Goal: Transaction & Acquisition: Purchase product/service

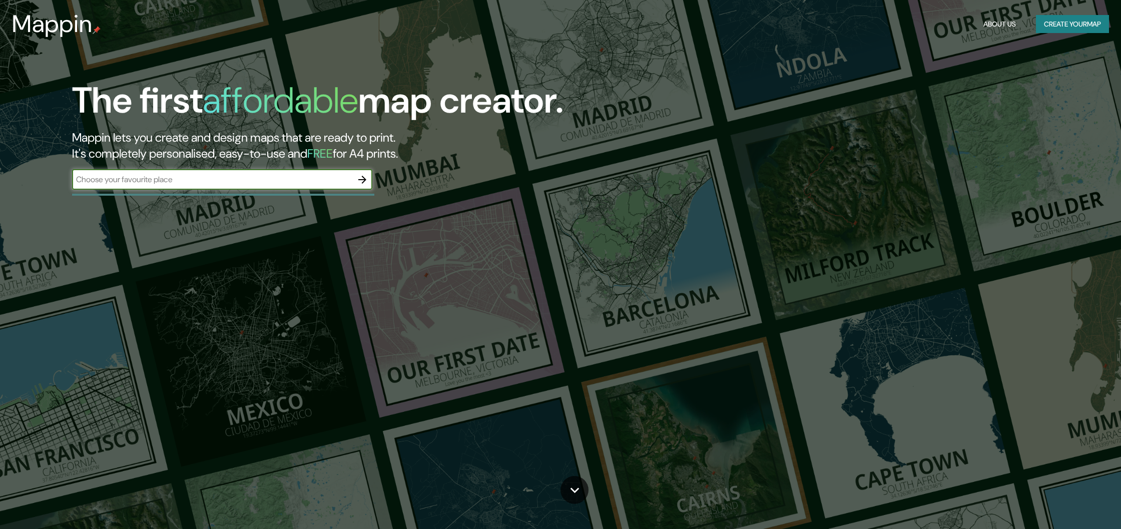
scroll to position [1, 0]
click at [198, 182] on input "text" at bounding box center [212, 179] width 280 height 12
type input "[GEOGRAPHIC_DATA]"
click at [361, 178] on icon "button" at bounding box center [362, 179] width 12 height 12
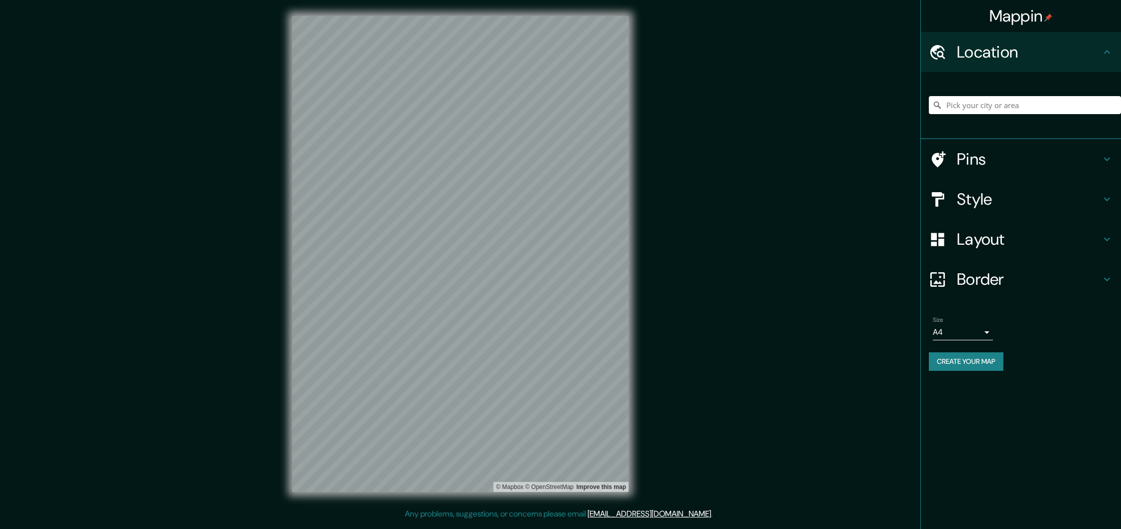
click at [629, 316] on div "© Mapbox © OpenStreetMap Improve this map" at bounding box center [460, 254] width 368 height 508
click at [1013, 109] on input "Pick your city or area" at bounding box center [1025, 105] width 192 height 18
click at [1030, 108] on input "[GEOGRAPHIC_DATA]" at bounding box center [1025, 105] width 192 height 18
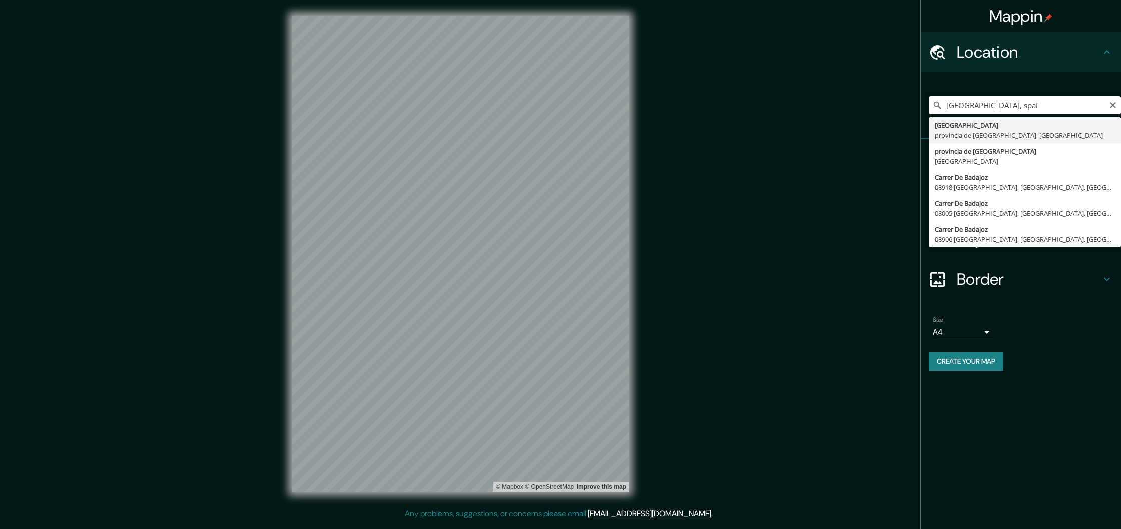
type input "[GEOGRAPHIC_DATA], [GEOGRAPHIC_DATA], [GEOGRAPHIC_DATA]"
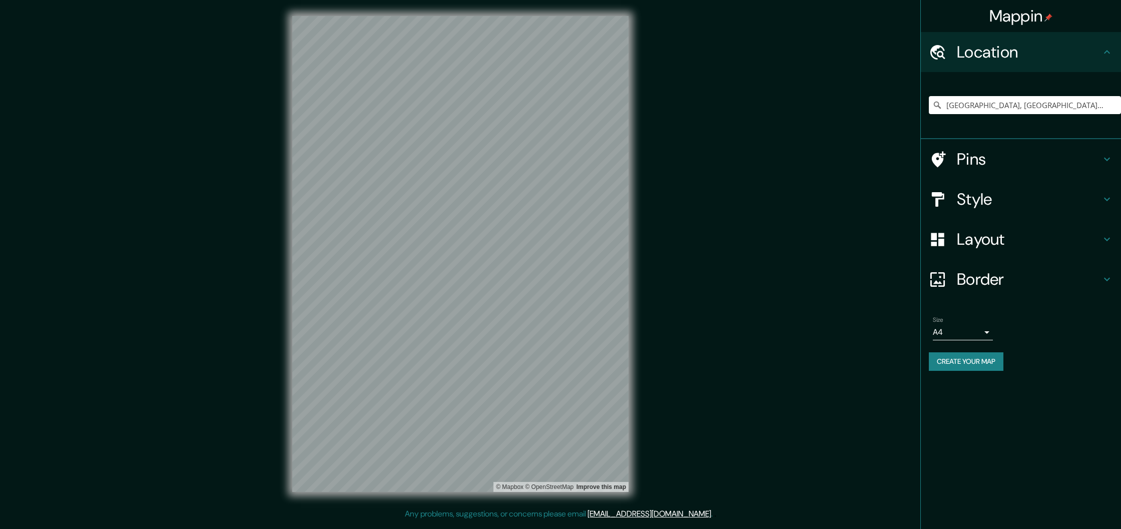
click at [968, 204] on h4 "Style" at bounding box center [1029, 199] width 144 height 20
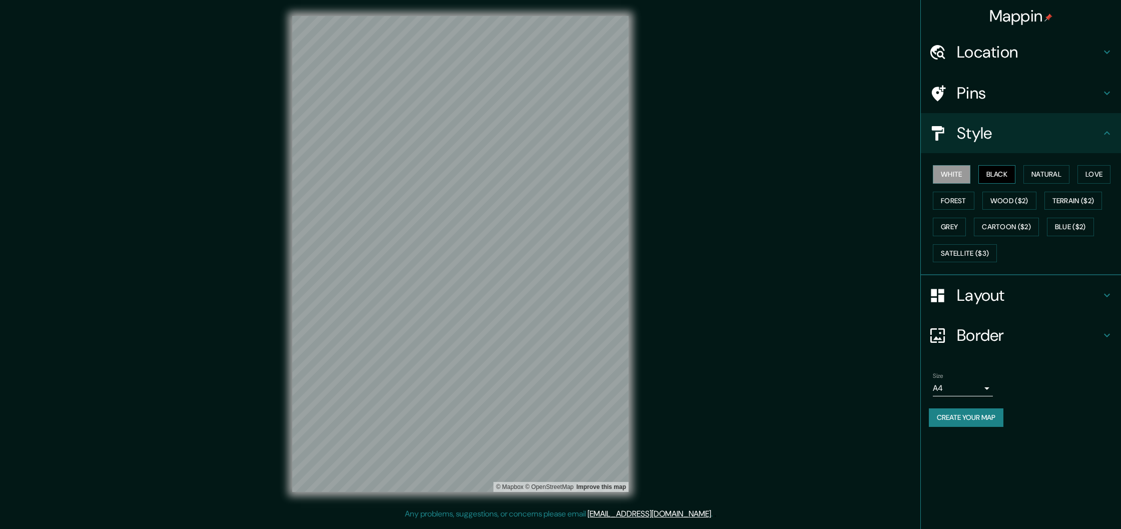
click at [992, 179] on button "Black" at bounding box center [998, 174] width 38 height 19
click at [1052, 176] on button "Natural" at bounding box center [1047, 174] width 46 height 19
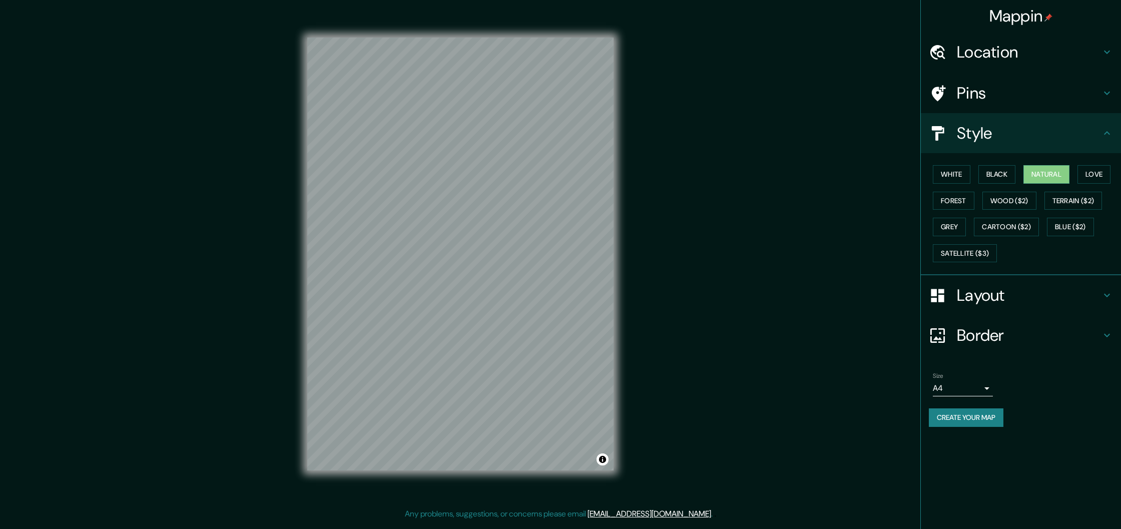
click at [642, 308] on div "Mappin Location [GEOGRAPHIC_DATA], [GEOGRAPHIC_DATA], [GEOGRAPHIC_DATA] Pins St…" at bounding box center [560, 262] width 1121 height 524
click at [520, 292] on div at bounding box center [522, 290] width 8 height 8
click at [519, 291] on div at bounding box center [522, 290] width 8 height 8
click at [512, 276] on div at bounding box center [513, 276] width 8 height 8
drag, startPoint x: 549, startPoint y: 336, endPoint x: 522, endPoint y: 275, distance: 66.3
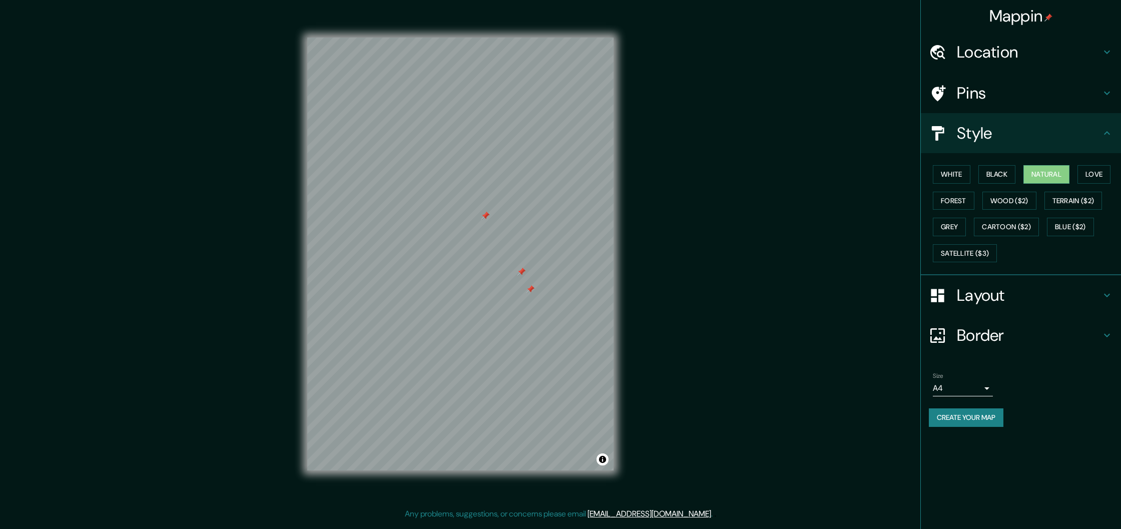
click at [522, 275] on div at bounding box center [522, 272] width 8 height 8
click at [1100, 170] on button "Love" at bounding box center [1094, 174] width 33 height 19
click at [957, 209] on button "Forest" at bounding box center [954, 201] width 42 height 19
click at [1007, 206] on button "Wood ($2)" at bounding box center [1010, 201] width 54 height 19
click at [1059, 204] on button "Terrain ($2)" at bounding box center [1074, 201] width 58 height 19
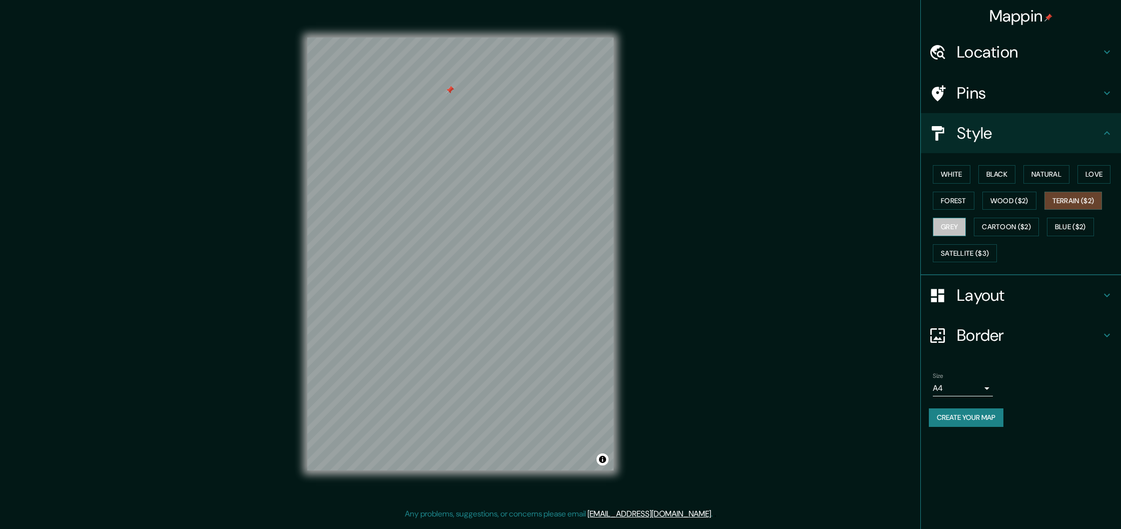
click at [950, 229] on button "Grey" at bounding box center [949, 227] width 33 height 19
drag, startPoint x: 449, startPoint y: 88, endPoint x: 469, endPoint y: 63, distance: 31.7
click at [469, 63] on div at bounding box center [470, 65] width 8 height 8
click at [949, 174] on button "White" at bounding box center [952, 174] width 38 height 19
click at [1004, 182] on button "Black" at bounding box center [998, 174] width 38 height 19
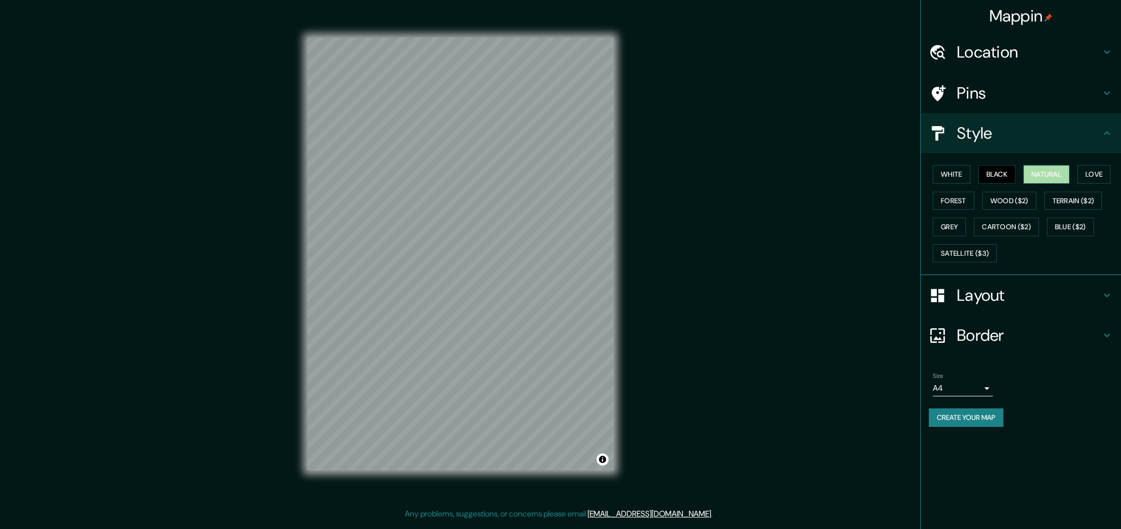
click at [1036, 178] on button "Natural" at bounding box center [1047, 174] width 46 height 19
click at [1070, 179] on button "Natural" at bounding box center [1047, 174] width 46 height 19
click at [1101, 177] on button "Love" at bounding box center [1094, 174] width 33 height 19
click at [951, 200] on button "Forest" at bounding box center [954, 201] width 42 height 19
click at [1026, 205] on button "Wood ($2)" at bounding box center [1010, 201] width 54 height 19
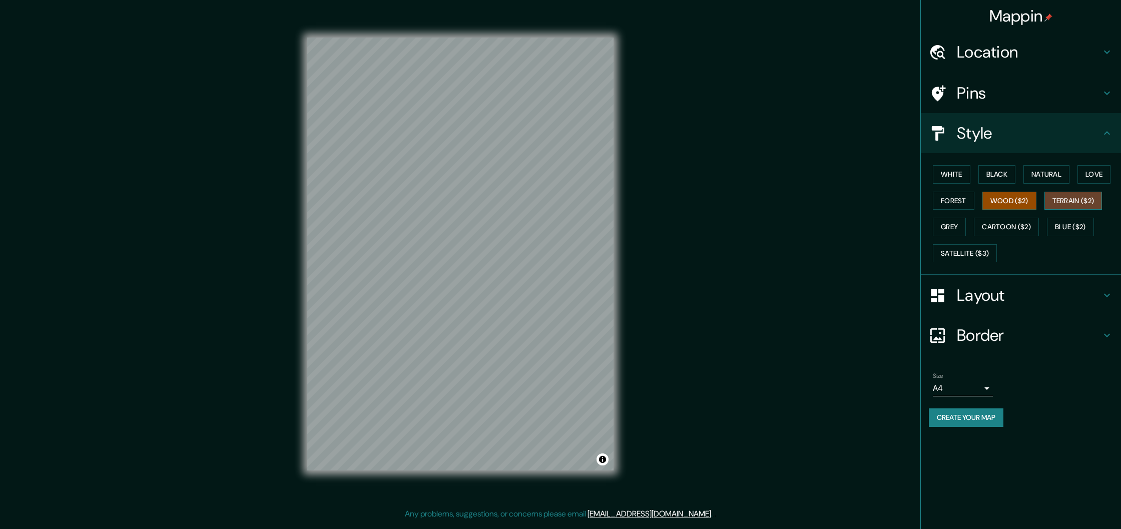
click at [1079, 205] on button "Terrain ($2)" at bounding box center [1074, 201] width 58 height 19
click at [961, 229] on button "Grey" at bounding box center [949, 227] width 33 height 19
click at [1000, 226] on button "Cartoon ($2)" at bounding box center [1006, 227] width 65 height 19
click at [1068, 229] on button "Blue ($2)" at bounding box center [1070, 227] width 47 height 19
click at [1034, 232] on button "Cartoon ($2)" at bounding box center [1006, 227] width 65 height 19
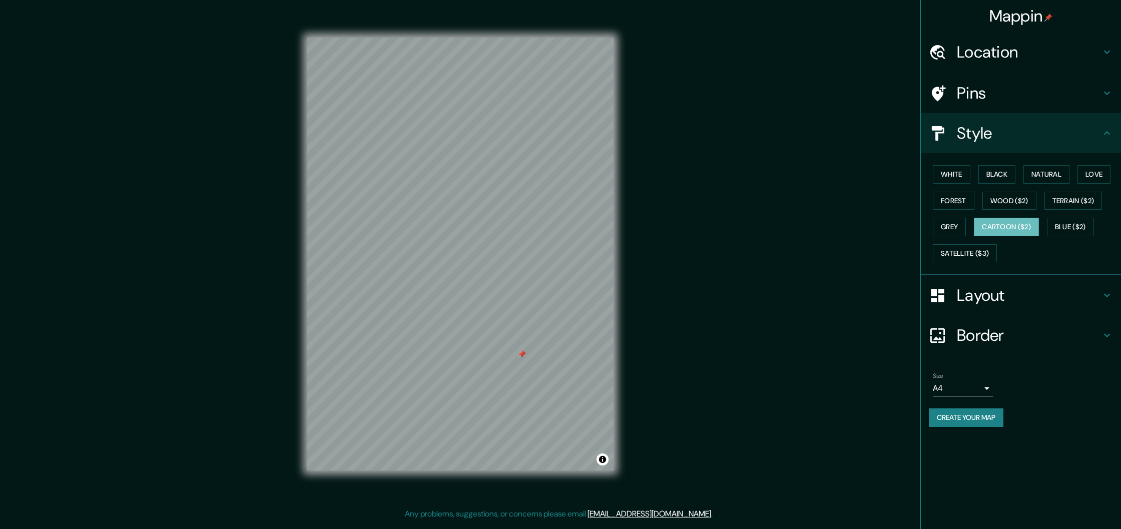
click at [518, 357] on div at bounding box center [522, 354] width 8 height 8
click at [522, 356] on div at bounding box center [522, 353] width 8 height 8
click at [520, 353] on div at bounding box center [522, 353] width 8 height 8
click at [521, 352] on div at bounding box center [522, 353] width 8 height 8
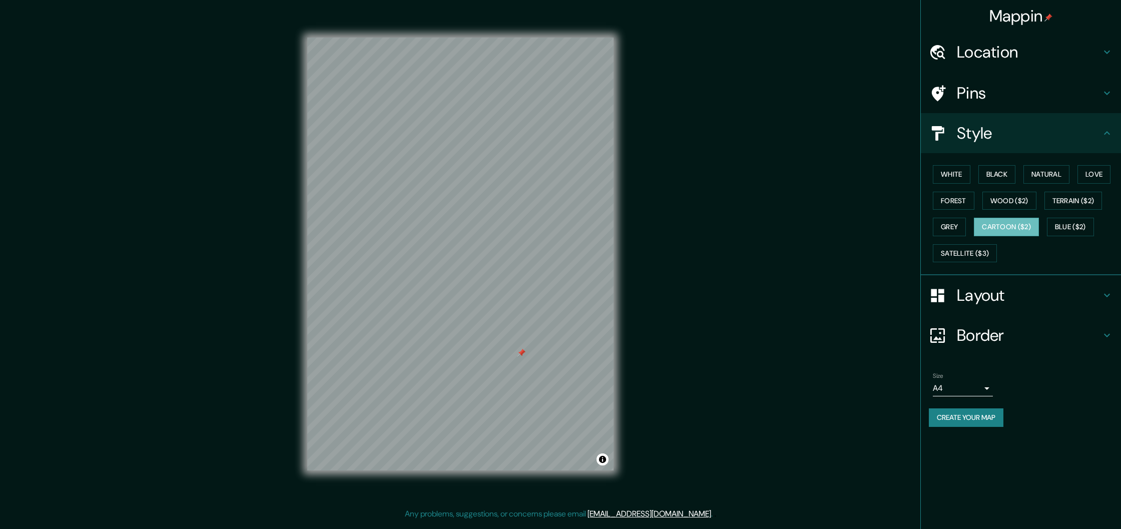
click at [521, 352] on div at bounding box center [522, 353] width 8 height 8
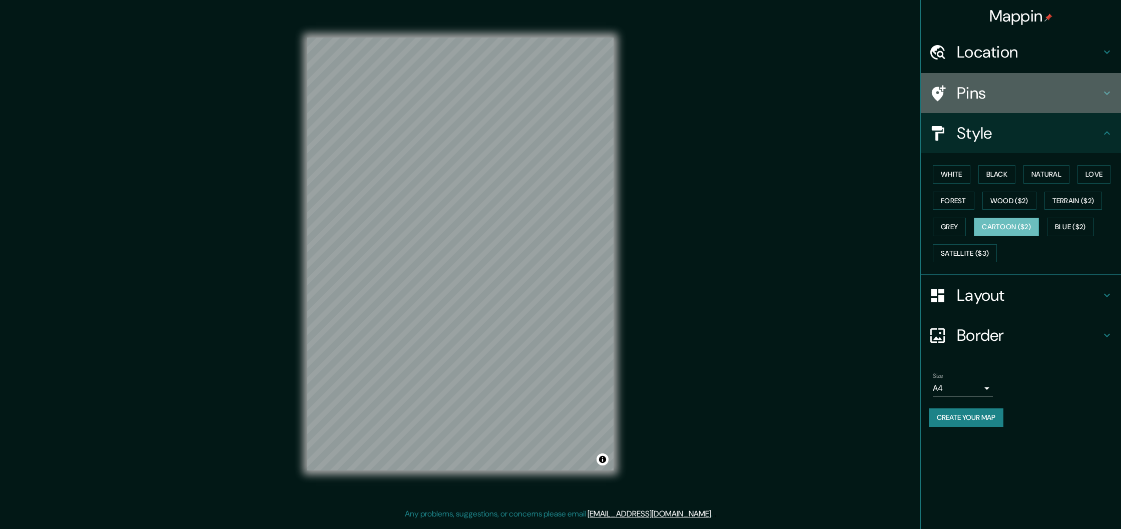
click at [995, 87] on h4 "Pins" at bounding box center [1029, 93] width 144 height 20
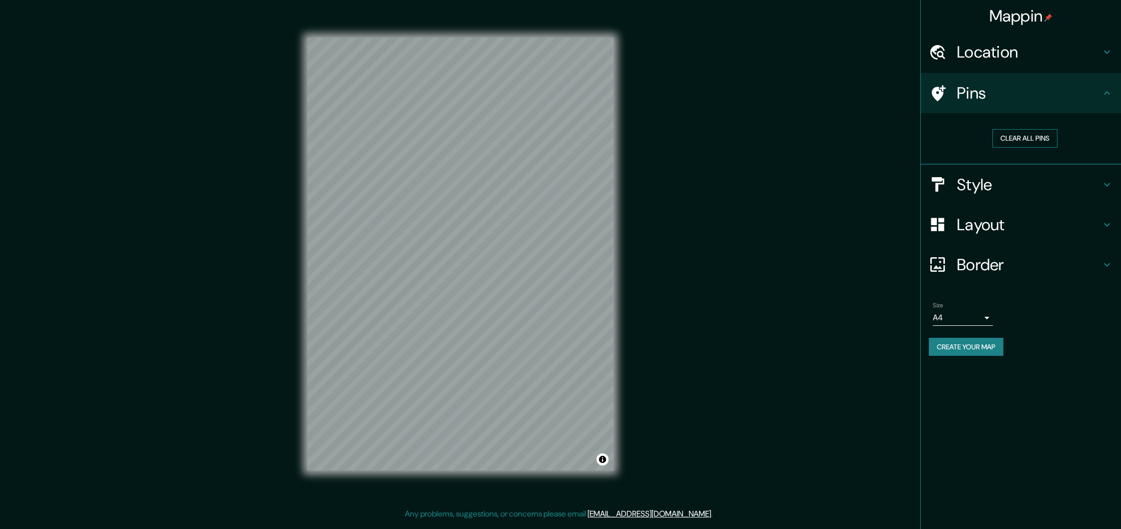
click at [1022, 141] on button "Clear all pins" at bounding box center [1025, 138] width 65 height 19
drag, startPoint x: 986, startPoint y: 316, endPoint x: 978, endPoint y: 317, distance: 7.6
click at [978, 317] on body "Mappin Location [GEOGRAPHIC_DATA], [GEOGRAPHIC_DATA], [GEOGRAPHIC_DATA] Pins Cl…" at bounding box center [560, 264] width 1121 height 529
drag, startPoint x: 980, startPoint y: 310, endPoint x: 692, endPoint y: 285, distance: 289.4
click at [980, 310] on div at bounding box center [560, 264] width 1121 height 529
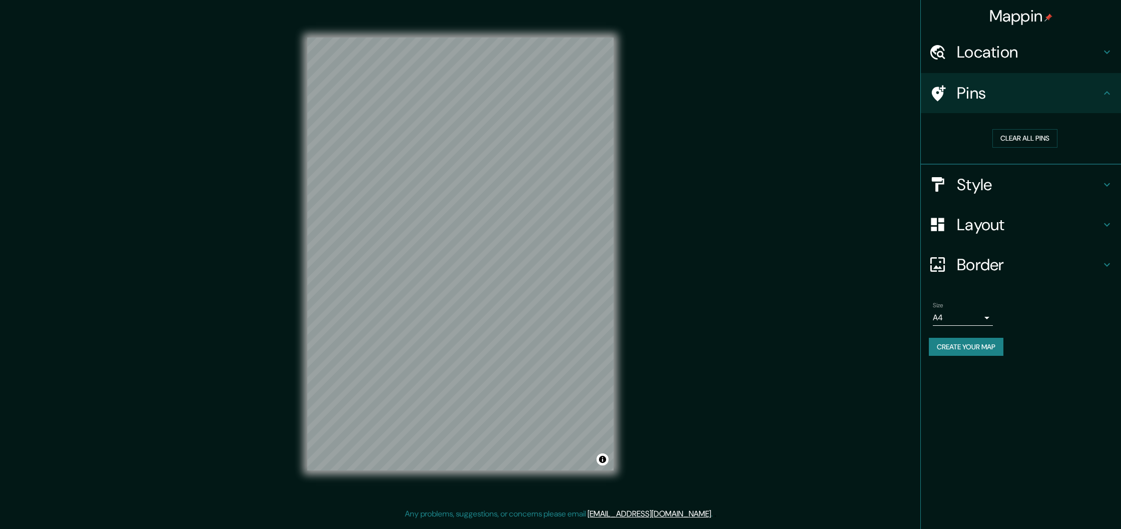
click at [620, 141] on div "© Mapbox © OpenStreetMap Improve this map" at bounding box center [460, 254] width 338 height 508
click at [982, 178] on h4 "Style" at bounding box center [1029, 185] width 144 height 20
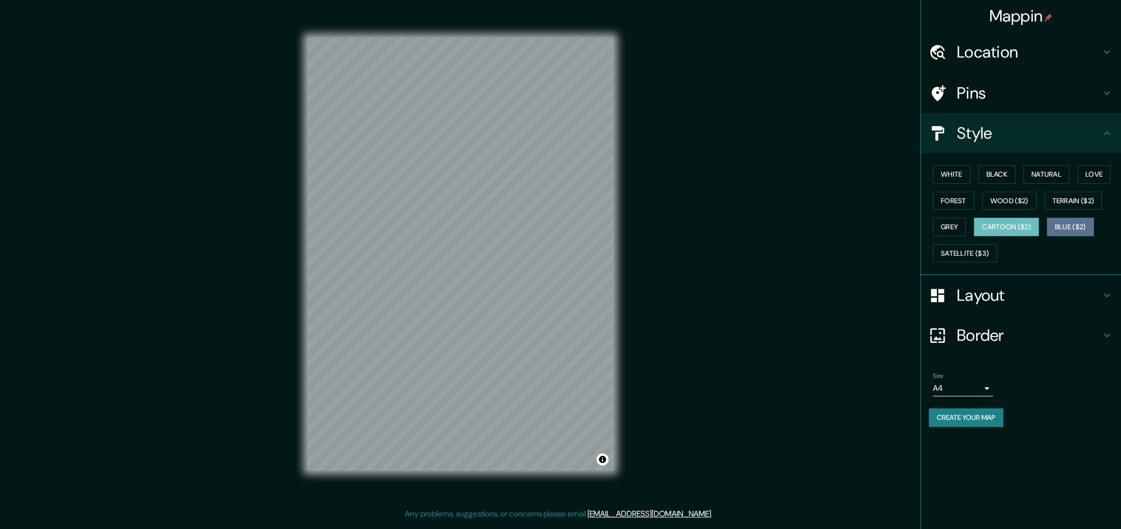
click at [1076, 229] on button "Blue ($2)" at bounding box center [1070, 227] width 47 height 19
click at [972, 257] on button "Satellite ($3)" at bounding box center [965, 253] width 64 height 19
click at [1048, 167] on button "Natural" at bounding box center [1047, 174] width 46 height 19
click at [1089, 175] on button "Love" at bounding box center [1094, 174] width 33 height 19
click at [948, 198] on button "Forest" at bounding box center [954, 201] width 42 height 19
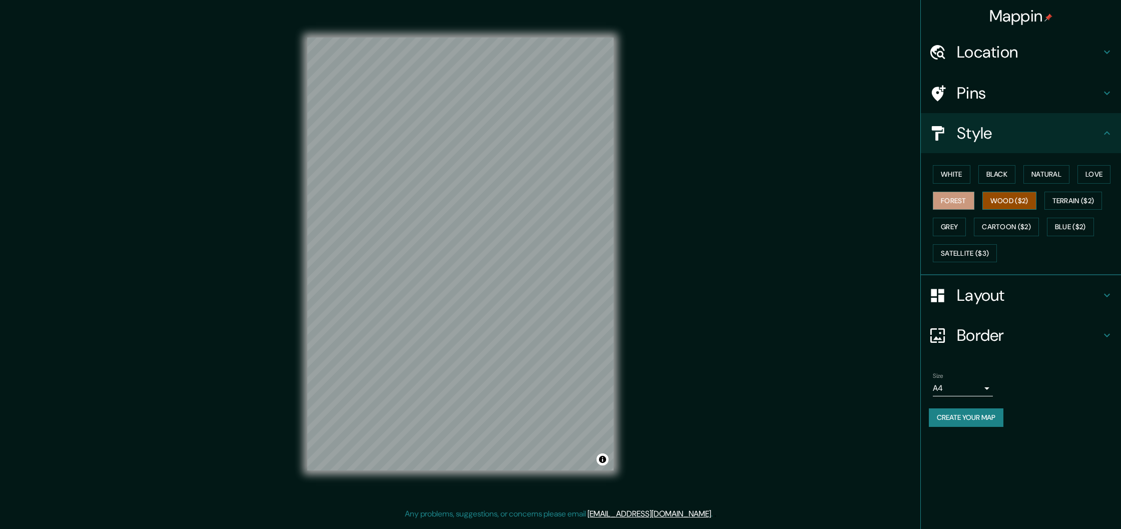
click at [1013, 204] on button "Wood ($2)" at bounding box center [1010, 201] width 54 height 19
